Goal: Navigation & Orientation: Find specific page/section

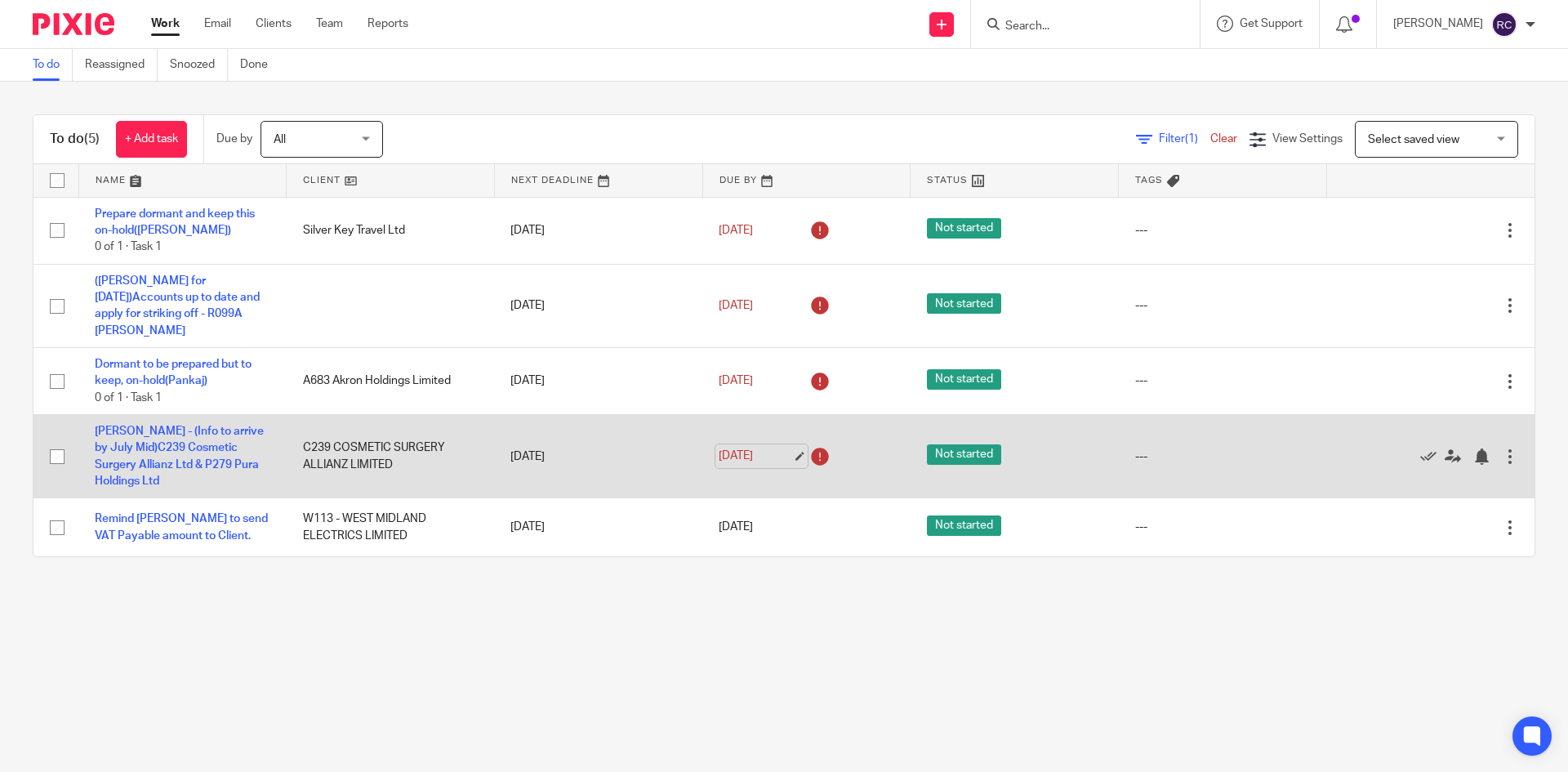
click at [786, 455] on link "14 Sep 2025" at bounding box center [755, 456] width 73 height 17
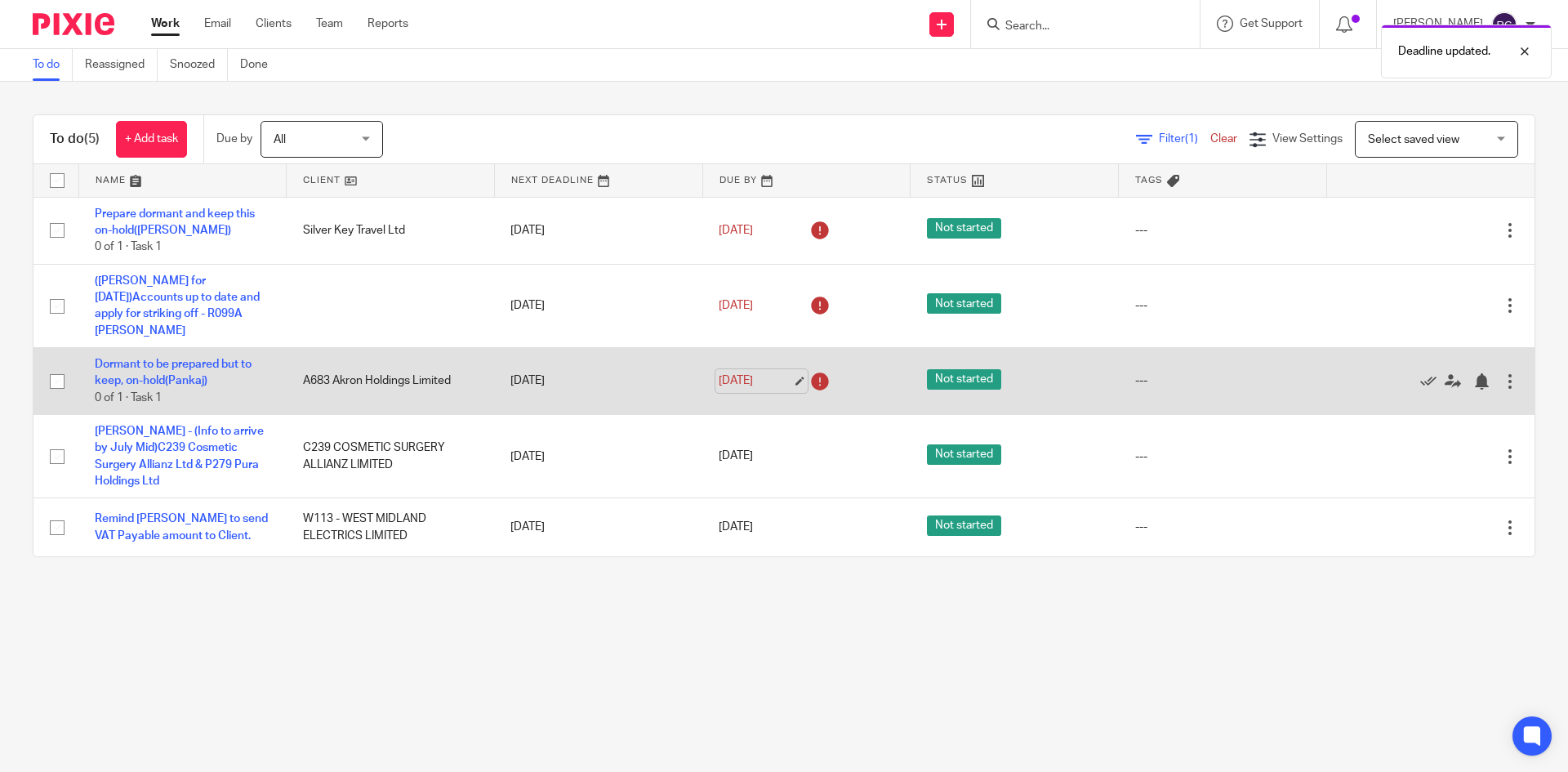
click at [783, 380] on link "14 Sep 2025" at bounding box center [755, 381] width 73 height 17
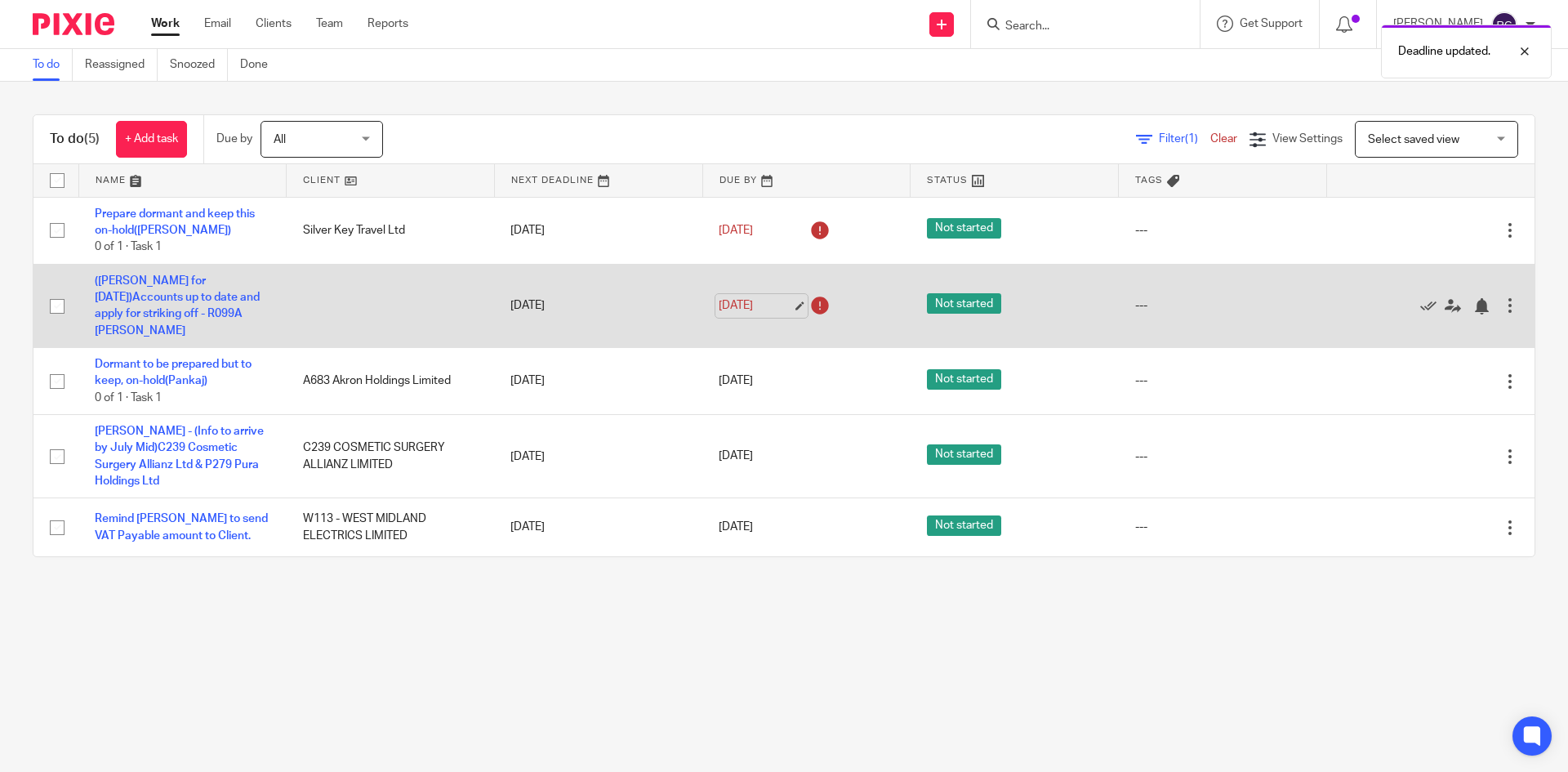
click at [787, 303] on link "7 Sep 2025" at bounding box center [755, 306] width 73 height 17
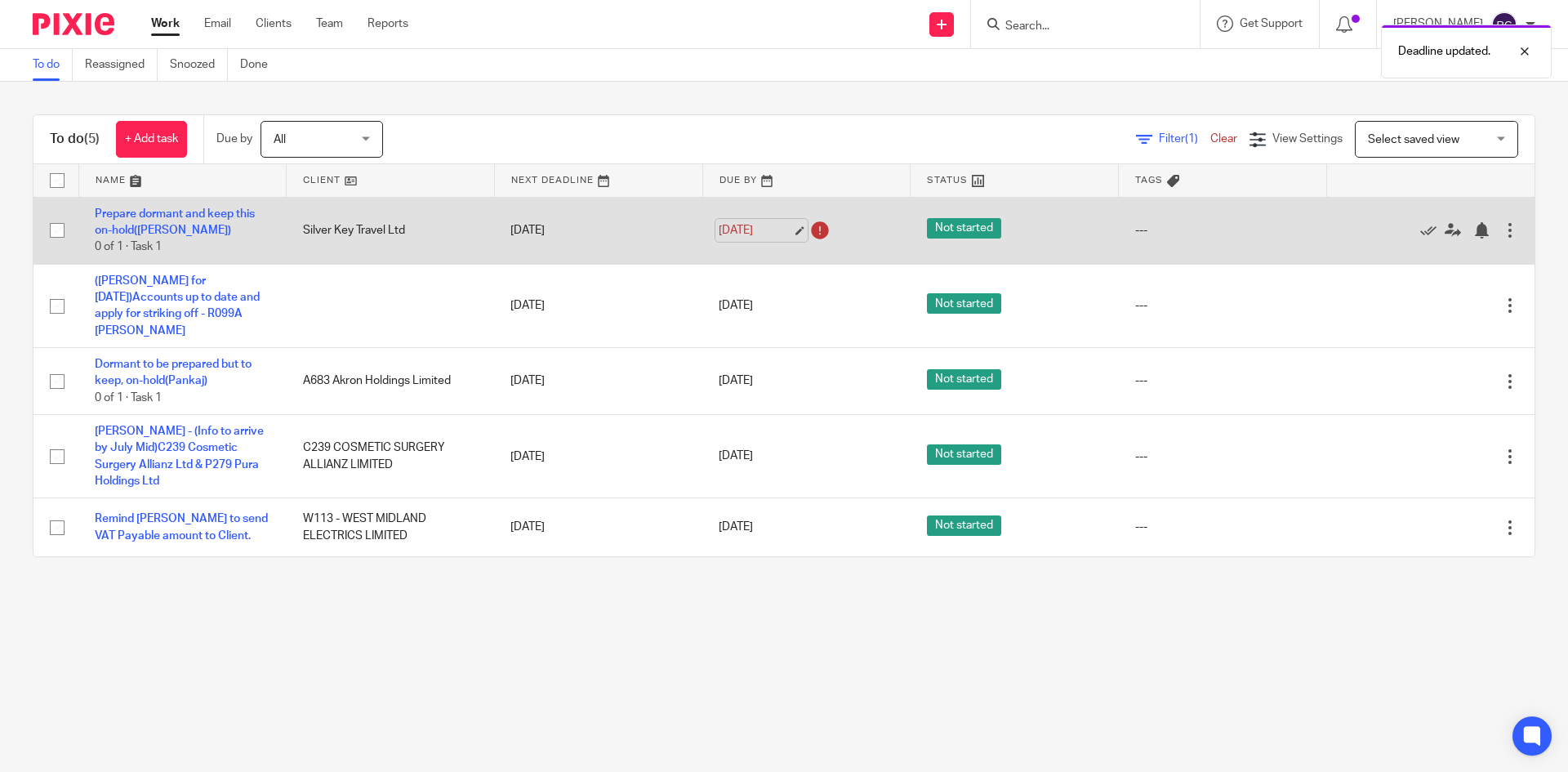
click at [789, 225] on link "7 Sep 2025" at bounding box center [755, 231] width 73 height 17
